Goal: Task Accomplishment & Management: Complete application form

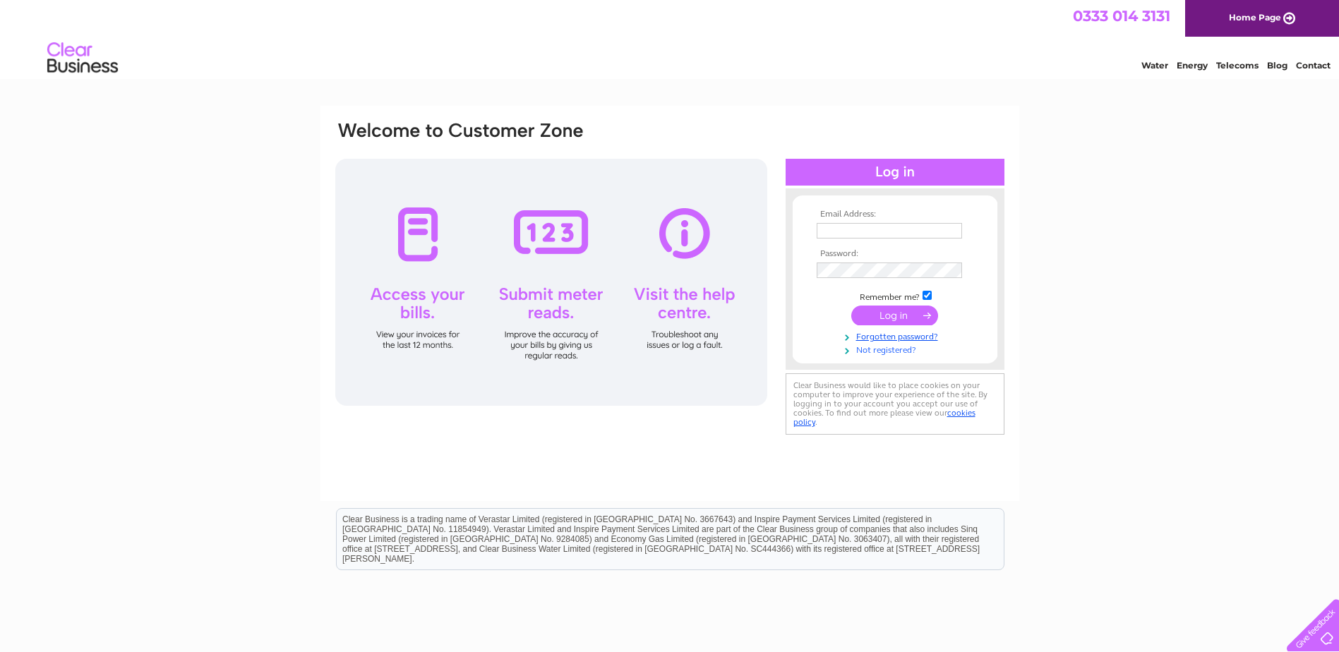
click at [873, 351] on link "Not registered?" at bounding box center [897, 348] width 160 height 13
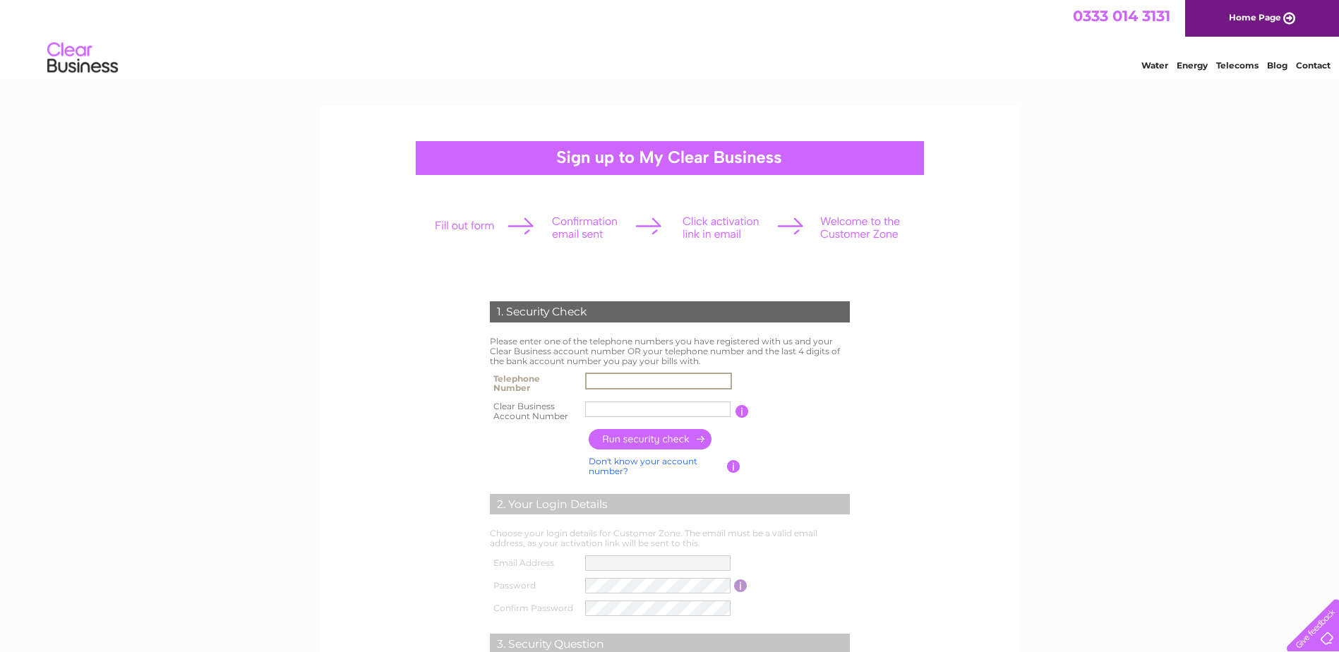
click at [592, 377] on input "text" at bounding box center [658, 381] width 147 height 17
type input "07768885370"
type input "Local Gov"
drag, startPoint x: 638, startPoint y: 408, endPoint x: 547, endPoint y: 407, distance: 91.1
click at [547, 407] on tr "Clear Business Account Number Local Gov You will find your account number on th…" at bounding box center [669, 412] width 367 height 28
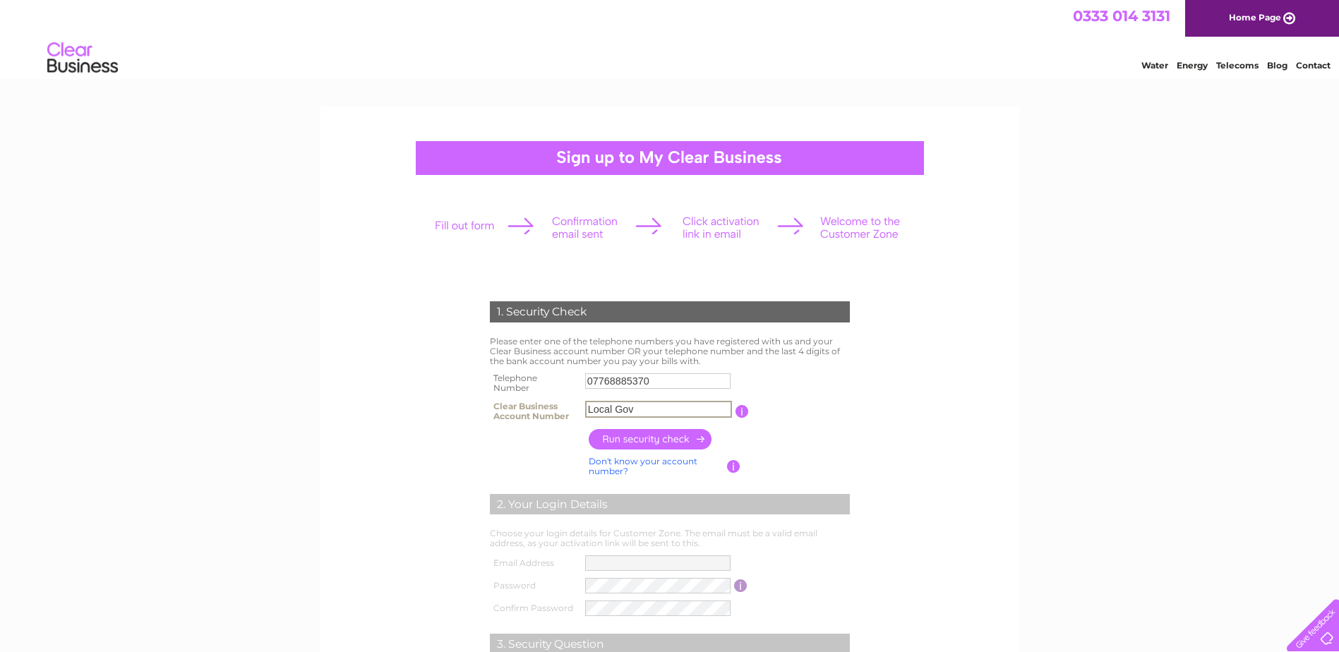
click at [422, 420] on form "1. Security Check Please enter one of the telephone numbers you have registered…" at bounding box center [670, 537] width 672 height 529
drag, startPoint x: 660, startPoint y: 412, endPoint x: 547, endPoint y: 405, distance: 113.2
click at [547, 405] on tr "Clear Business Account Number Local Gov You will find your account number on th…" at bounding box center [669, 412] width 367 height 28
drag, startPoint x: 652, startPoint y: 406, endPoint x: 558, endPoint y: 398, distance: 94.2
click at [558, 398] on tr "Clear Business Account Number Local Gov You will find your account number on th…" at bounding box center [669, 412] width 367 height 28
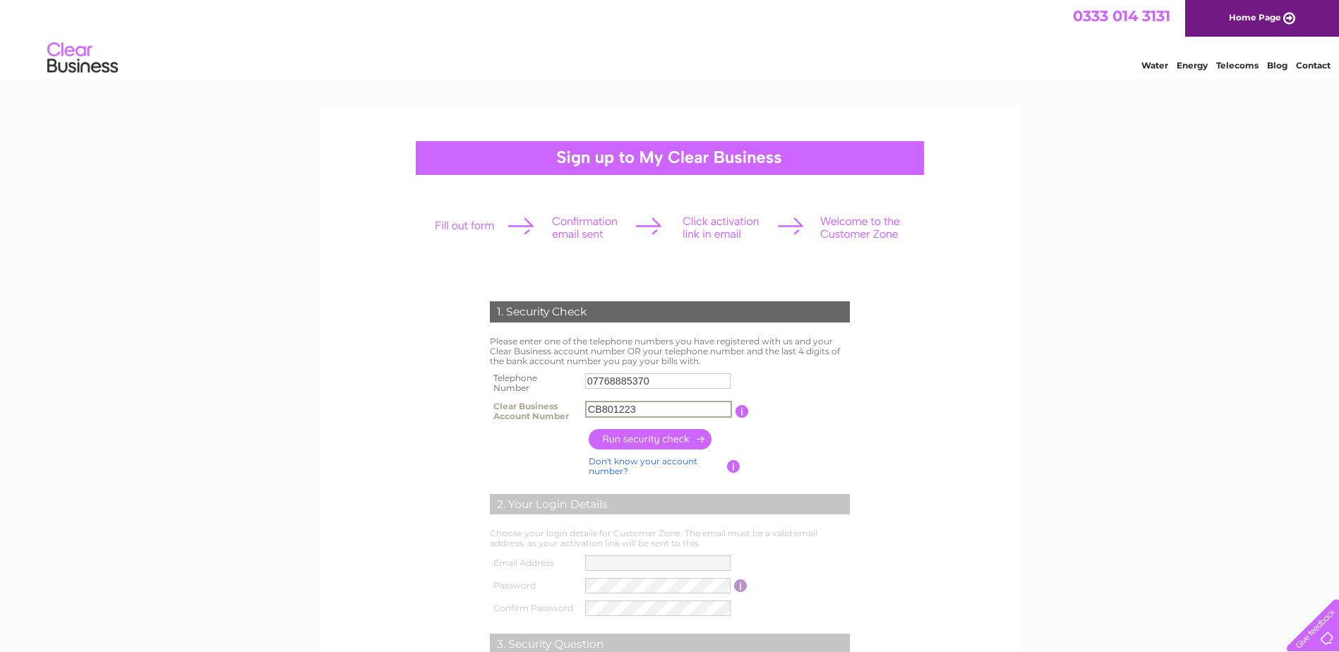
click at [640, 440] on input "button" at bounding box center [651, 439] width 124 height 20
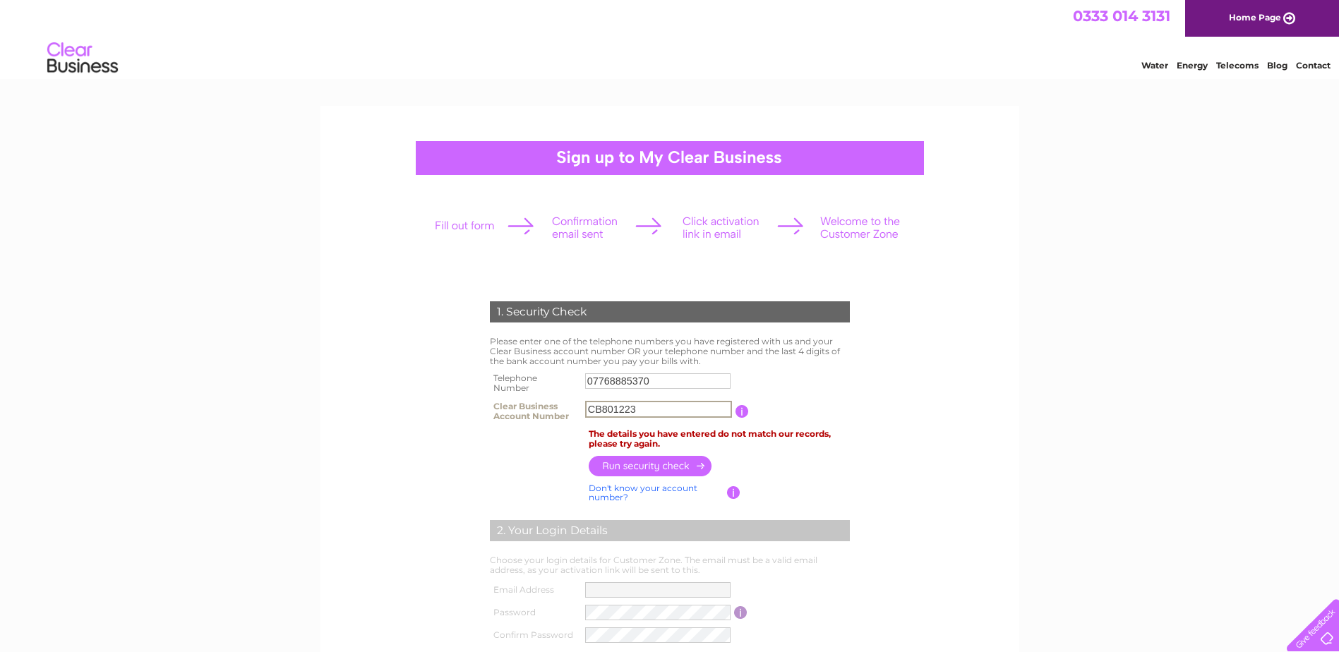
click at [601, 409] on input "CB801223" at bounding box center [658, 409] width 147 height 17
type input "801223"
click at [639, 466] on input "button" at bounding box center [651, 465] width 124 height 20
drag, startPoint x: 660, startPoint y: 383, endPoint x: 568, endPoint y: 383, distance: 92.5
click at [568, 383] on tr "Telephone Number 07768885370" at bounding box center [669, 383] width 367 height 28
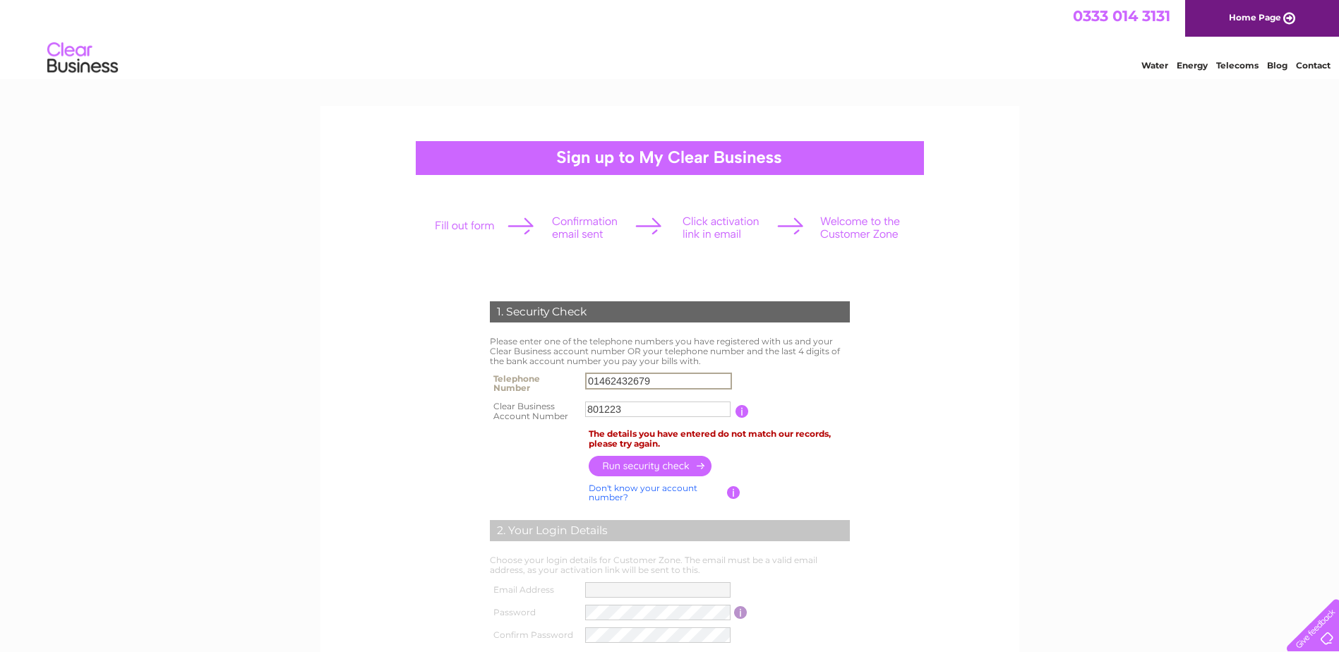
type input "01462432679"
click at [586, 406] on input "801223" at bounding box center [657, 410] width 145 height 16
click at [645, 461] on input "button" at bounding box center [651, 465] width 124 height 20
click at [645, 463] on input "button" at bounding box center [651, 465] width 124 height 20
click at [604, 412] on input "CB801223" at bounding box center [658, 409] width 147 height 17
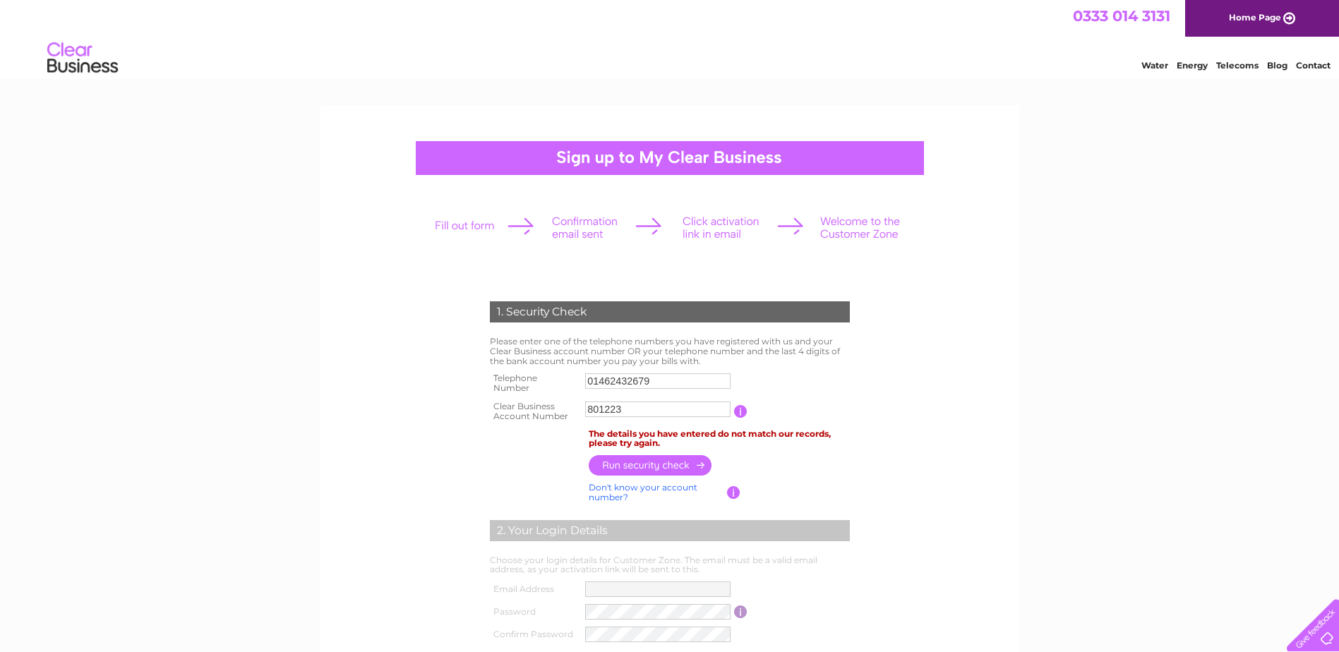
click at [645, 467] on input "button" at bounding box center [651, 465] width 124 height 20
click at [741, 410] on input "button" at bounding box center [740, 411] width 13 height 13
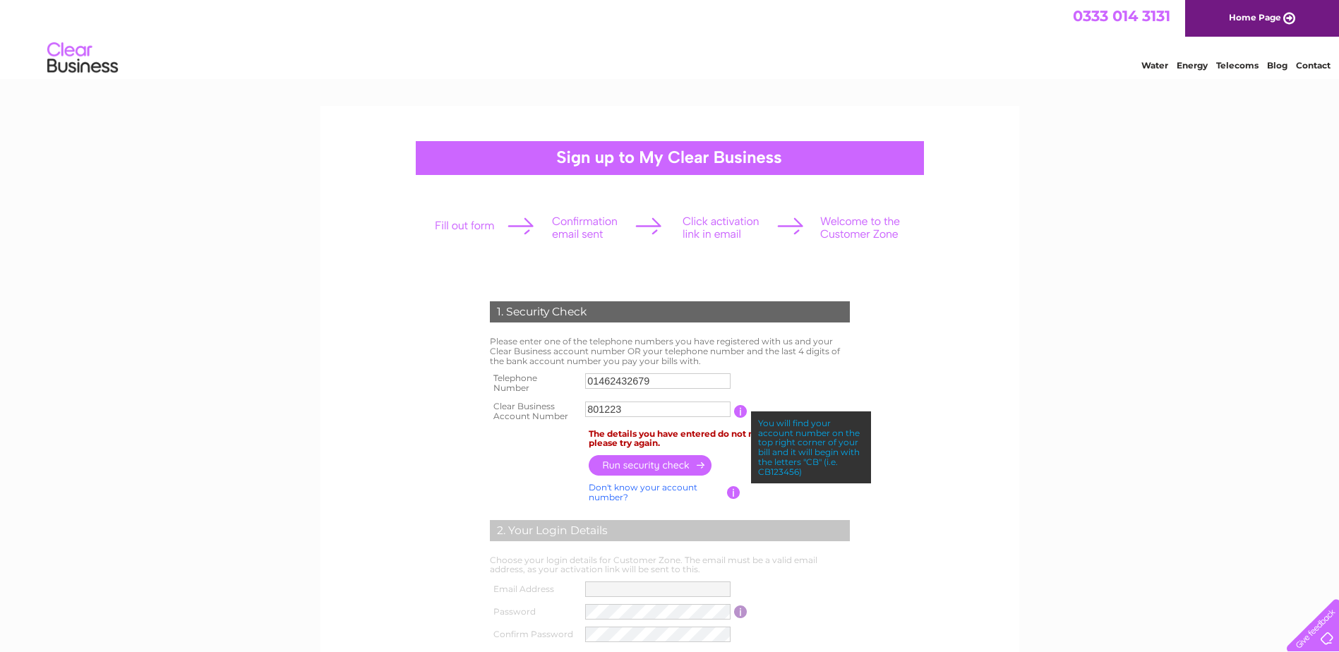
click at [741, 410] on input "button" at bounding box center [740, 411] width 13 height 13
drag, startPoint x: 586, startPoint y: 409, endPoint x: 605, endPoint y: 412, distance: 19.4
click at [586, 409] on input "801223" at bounding box center [658, 409] width 147 height 17
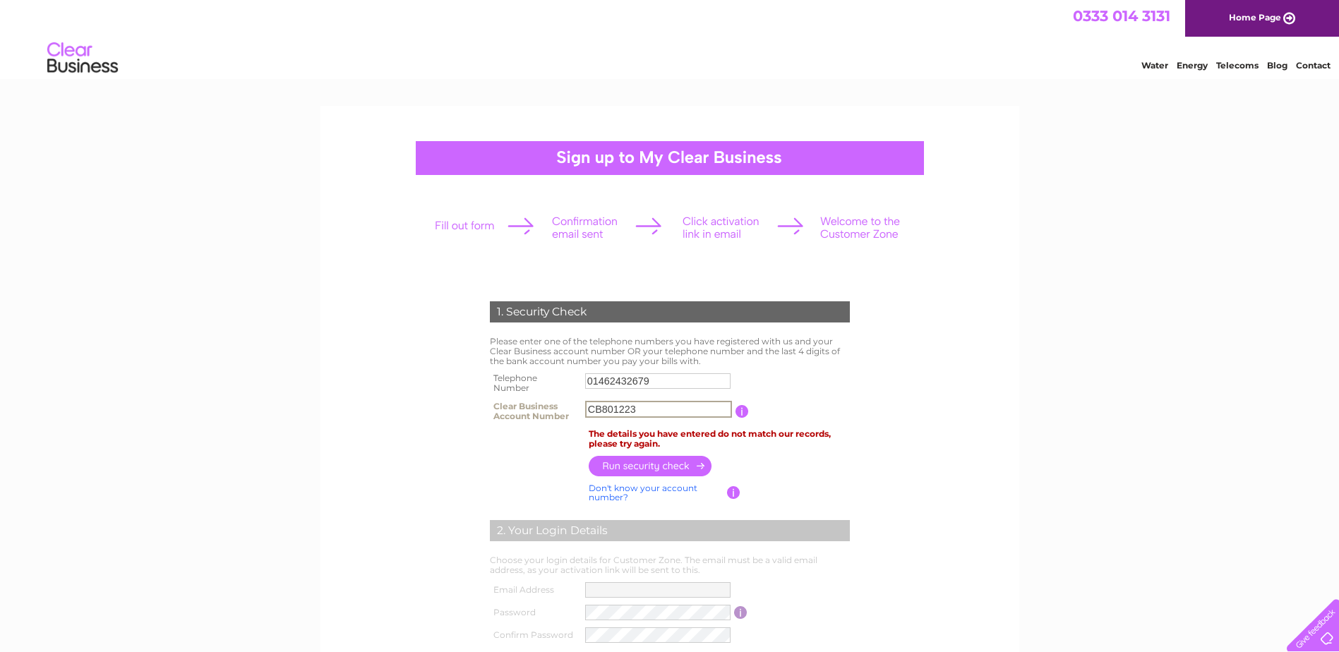
type input "CB801223"
drag, startPoint x: 655, startPoint y: 376, endPoint x: 520, endPoint y: 381, distance: 135.0
click at [520, 381] on tr "Telephone Number 01462432679" at bounding box center [669, 383] width 367 height 28
click at [638, 463] on input "button" at bounding box center [651, 466] width 124 height 20
drag, startPoint x: 658, startPoint y: 382, endPoint x: 542, endPoint y: 380, distance: 116.5
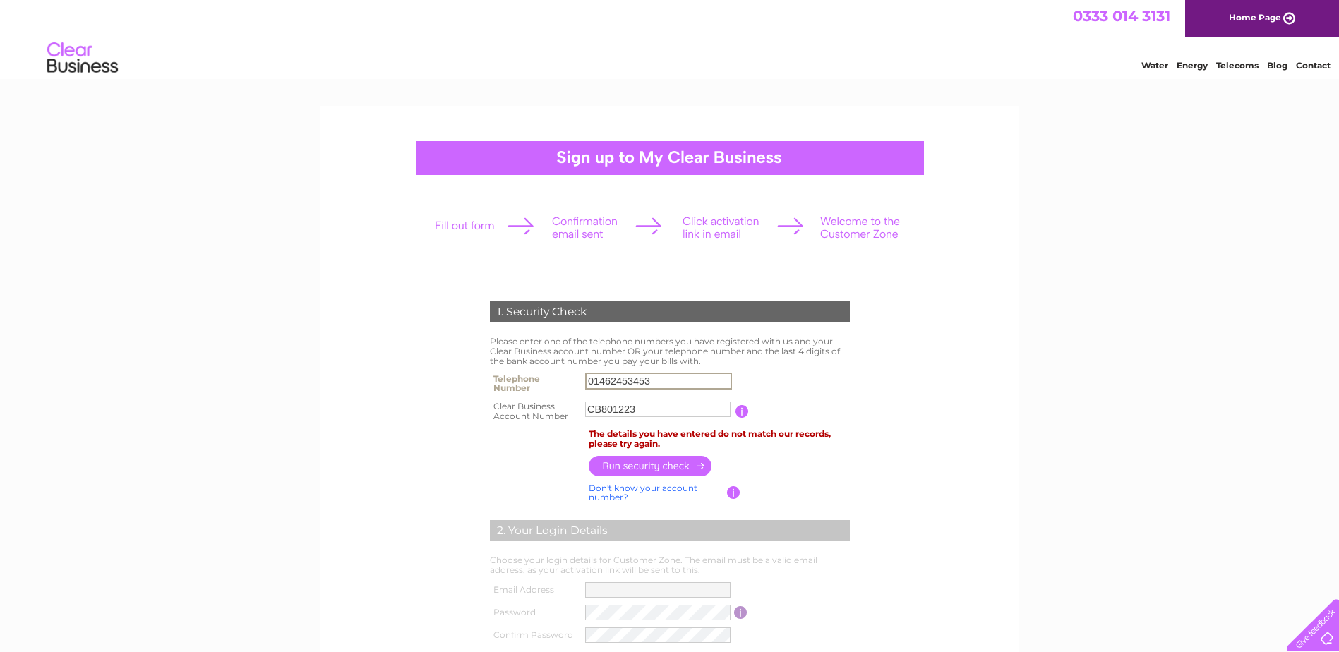
click at [542, 380] on tr "Telephone Number 01462453453" at bounding box center [669, 383] width 367 height 28
type input "07757357986"
click at [656, 467] on input "button" at bounding box center [651, 465] width 124 height 20
click at [738, 411] on input "button" at bounding box center [740, 411] width 13 height 13
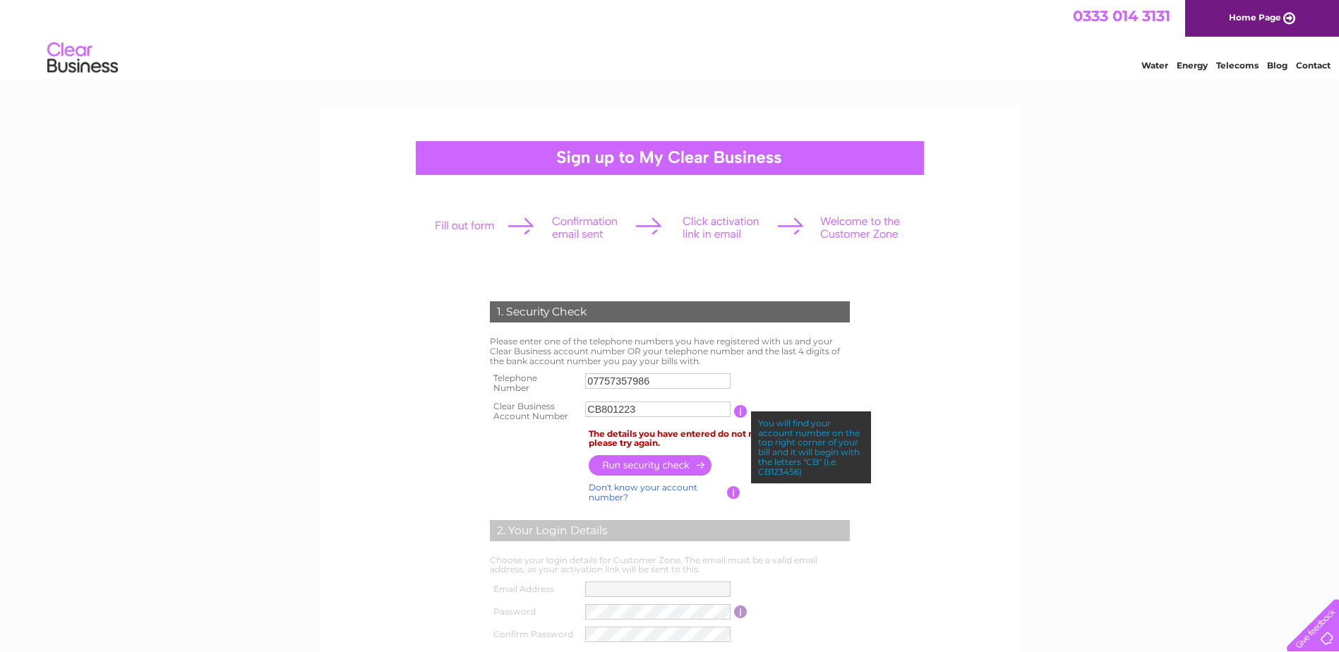
click at [1033, 453] on div "1. Security Check Please enter one of the telephone numbers you have registered…" at bounding box center [669, 595] width 1339 height 978
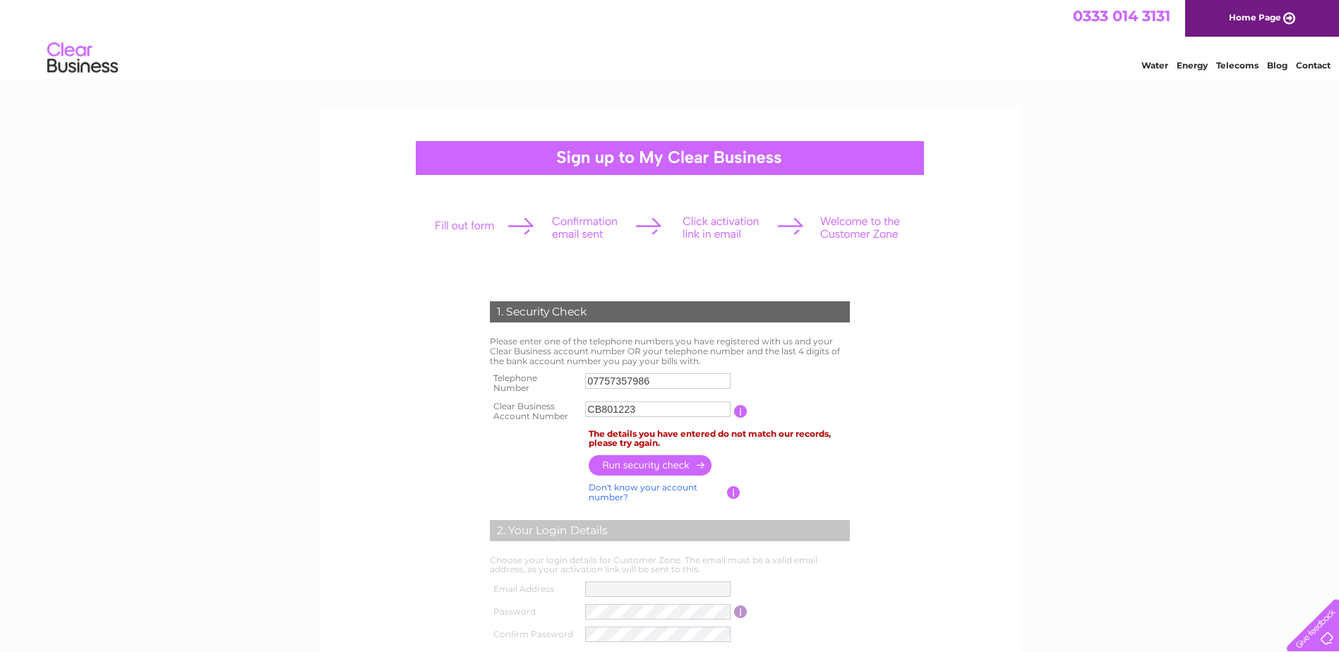
click at [676, 490] on link "Don't know your account number?" at bounding box center [643, 492] width 109 height 20
click at [590, 407] on input "text" at bounding box center [594, 410] width 18 height 16
type input "4"
click at [621, 412] on input "text" at bounding box center [617, 409] width 20 height 17
type input "5"
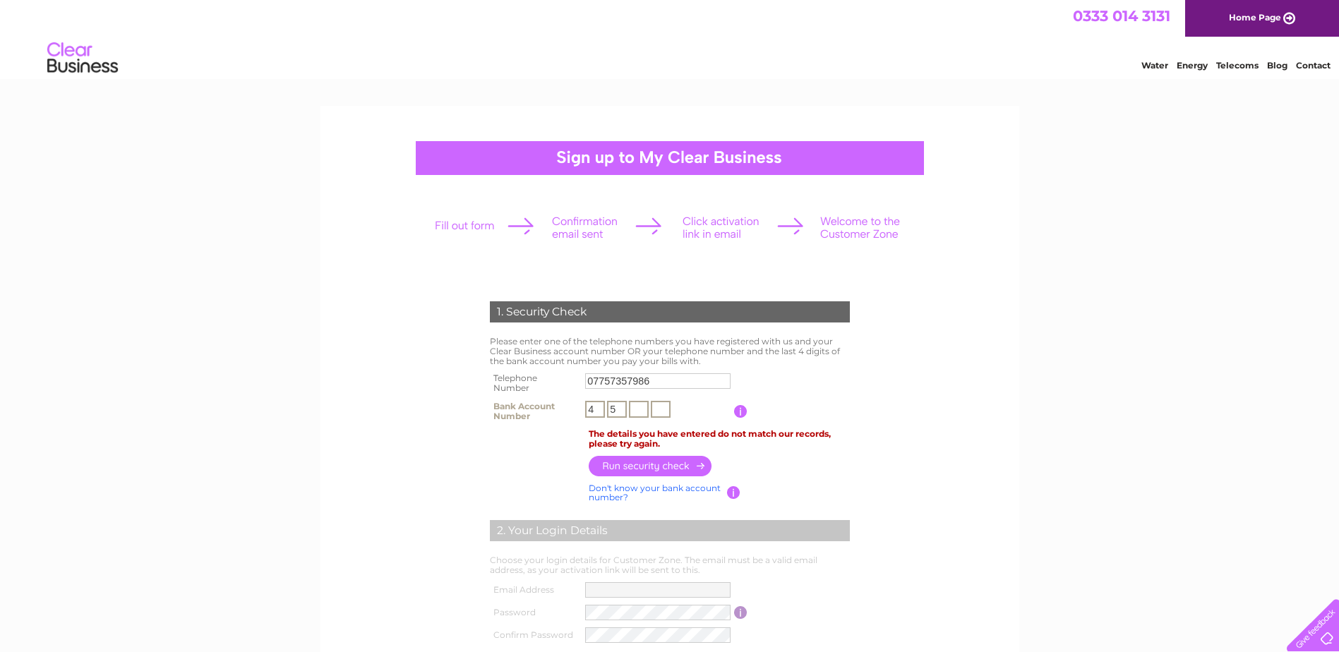
click at [635, 407] on input "text" at bounding box center [639, 409] width 20 height 17
type input "9"
click at [663, 410] on input "text" at bounding box center [661, 409] width 20 height 17
type input "5"
click at [652, 469] on input "button" at bounding box center [651, 466] width 124 height 20
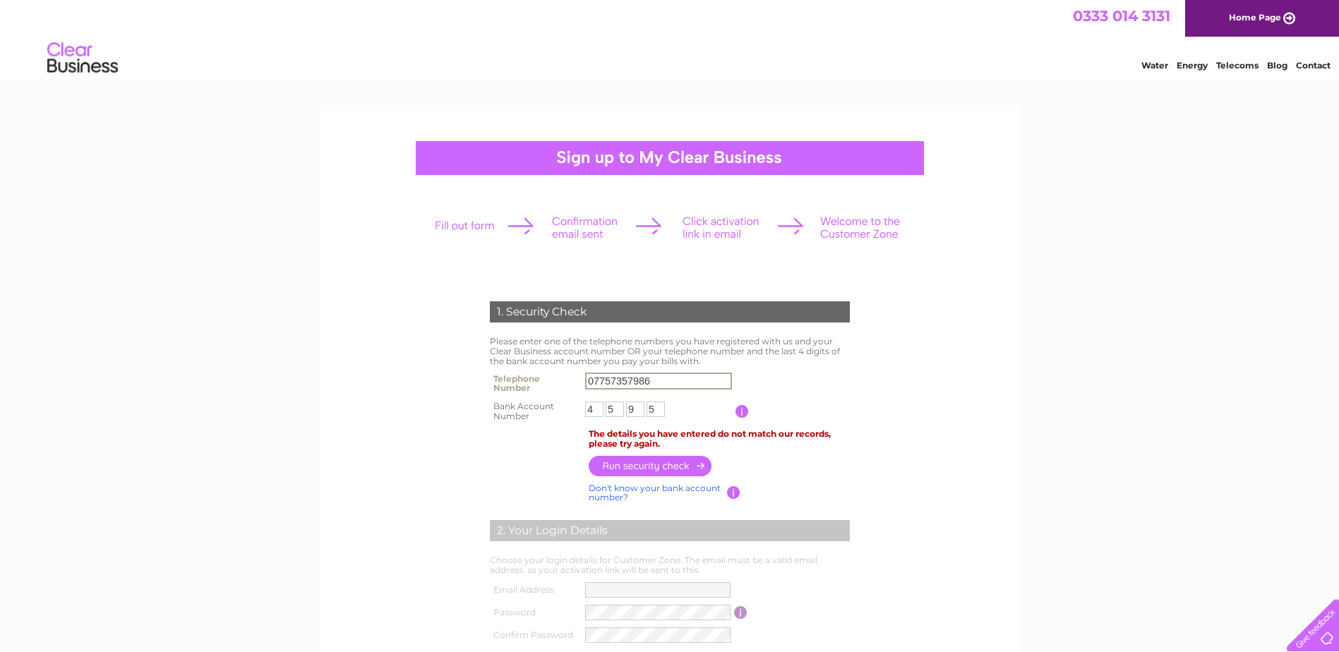
drag, startPoint x: 652, startPoint y: 381, endPoint x: 539, endPoint y: 374, distance: 112.5
click at [539, 374] on tr "Telephone Number 07757357986" at bounding box center [669, 383] width 367 height 28
click at [646, 466] on input "button" at bounding box center [651, 466] width 124 height 20
drag, startPoint x: 653, startPoint y: 381, endPoint x: 542, endPoint y: 373, distance: 111.8
click at [542, 373] on tr "Telephone Number 01462453453" at bounding box center [669, 383] width 367 height 28
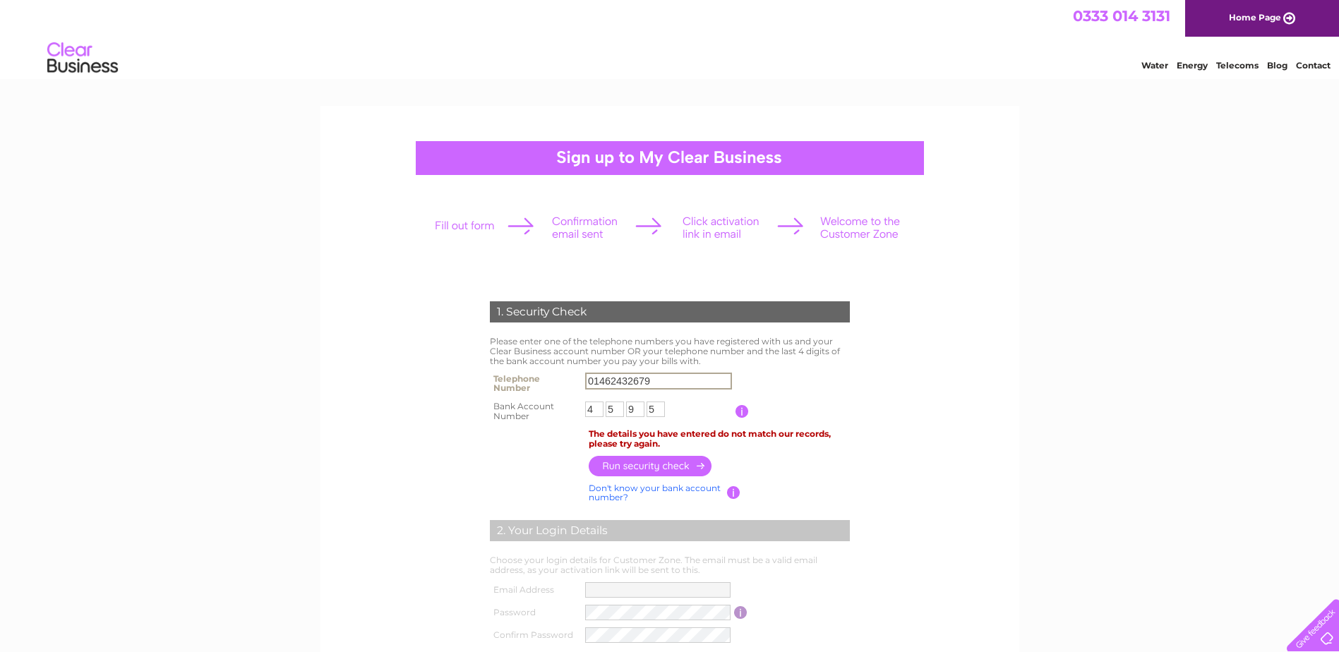
type input "01462432679"
click at [646, 467] on input "button" at bounding box center [651, 466] width 124 height 20
click at [451, 36] on div "0333 014 3131 Home Page" at bounding box center [669, 18] width 1339 height 37
